Goal: Transaction & Acquisition: Purchase product/service

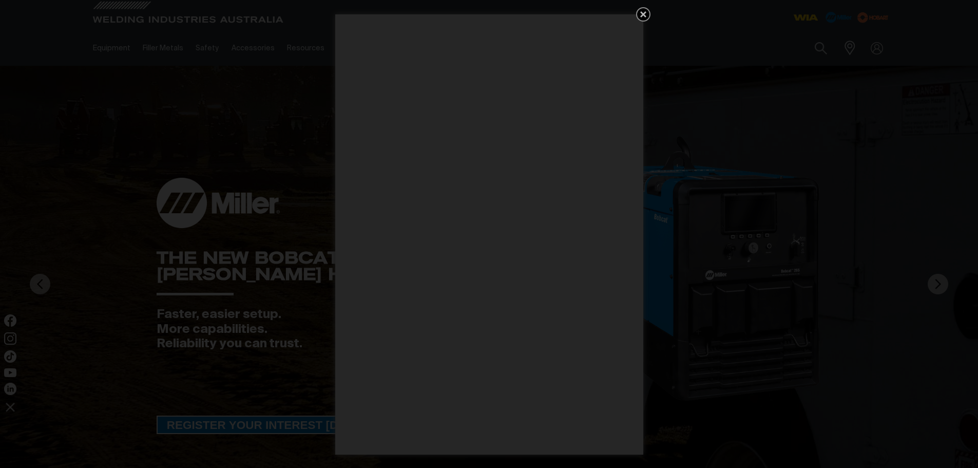
click at [644, 14] on icon "Get 5 WIA Welding Guides Free!" at bounding box center [643, 14] width 6 height 6
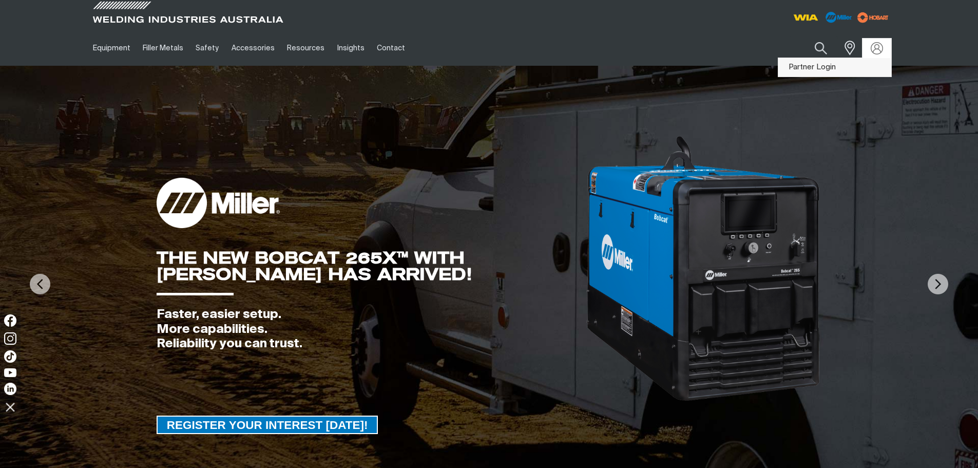
click at [860, 64] on link "Partner Login" at bounding box center [834, 67] width 113 height 19
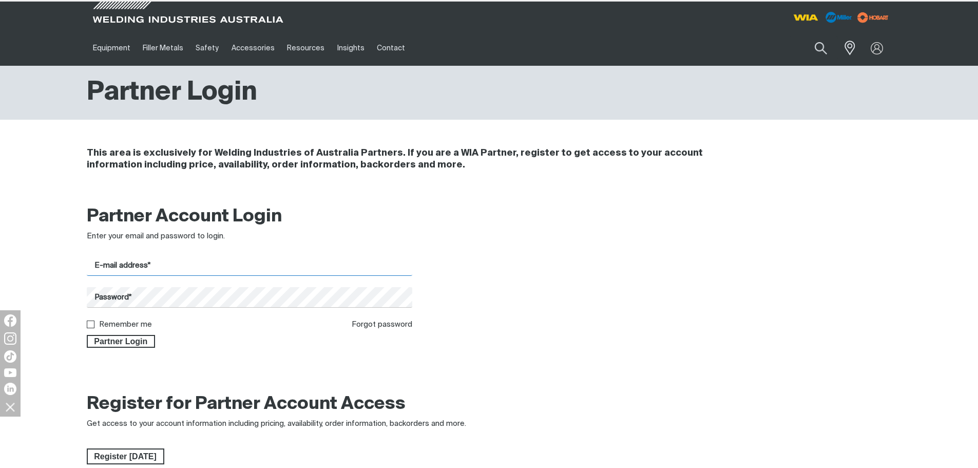
type input "[EMAIL_ADDRESS][DOMAIN_NAME]"
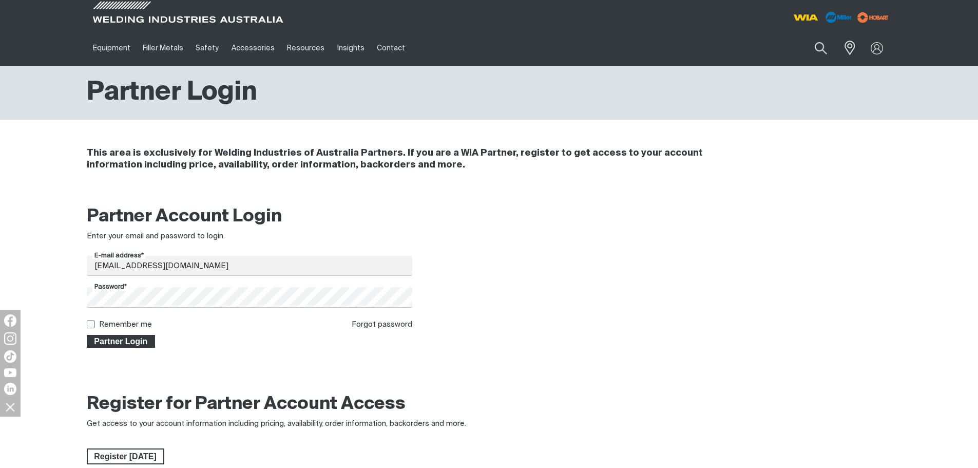
click at [145, 344] on span "Partner Login" at bounding box center [121, 341] width 67 height 13
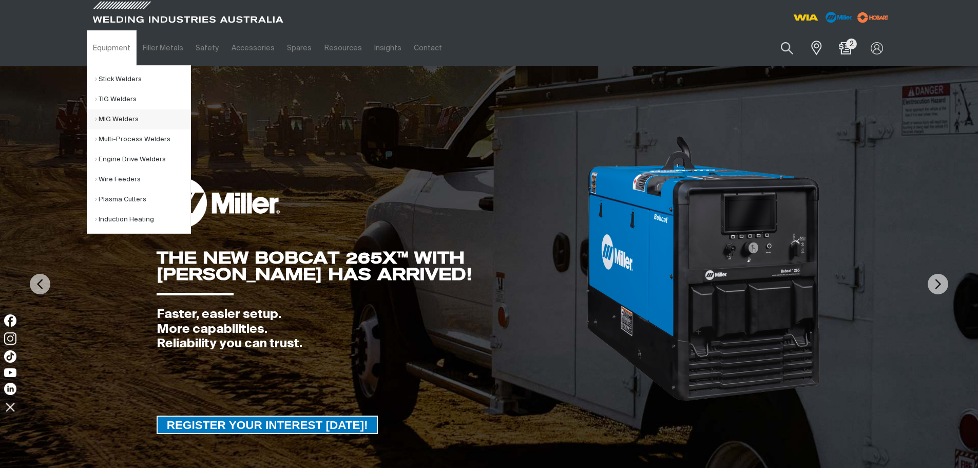
click at [121, 122] on link "MIG Welders" at bounding box center [142, 119] width 95 height 20
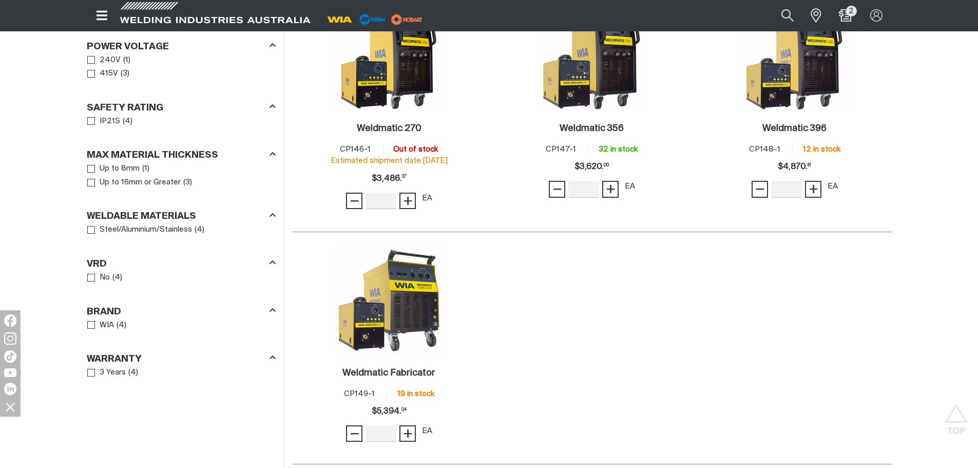
scroll to position [616, 0]
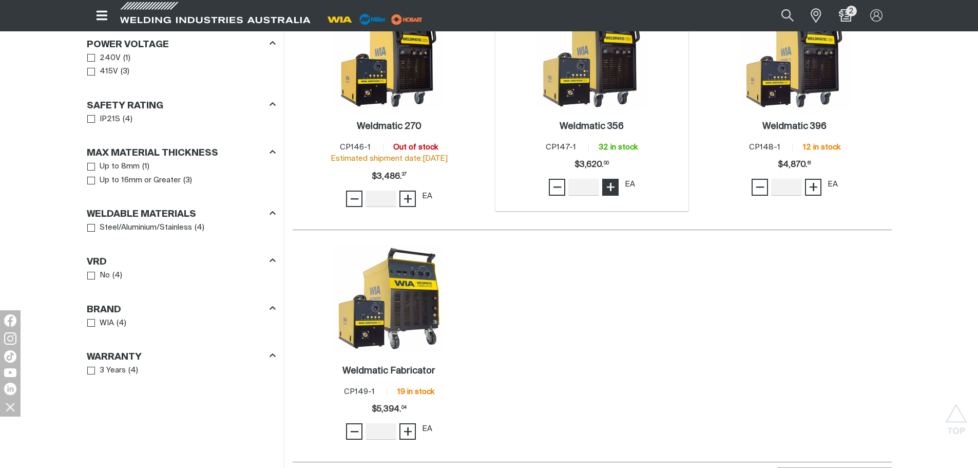
type input "1"
click at [615, 193] on span "+" at bounding box center [611, 186] width 10 height 17
click at [561, 188] on span "−" at bounding box center [557, 186] width 10 height 17
type input "1"
click at [814, 190] on span "+" at bounding box center [814, 186] width 10 height 17
